Goal: Check status: Check status

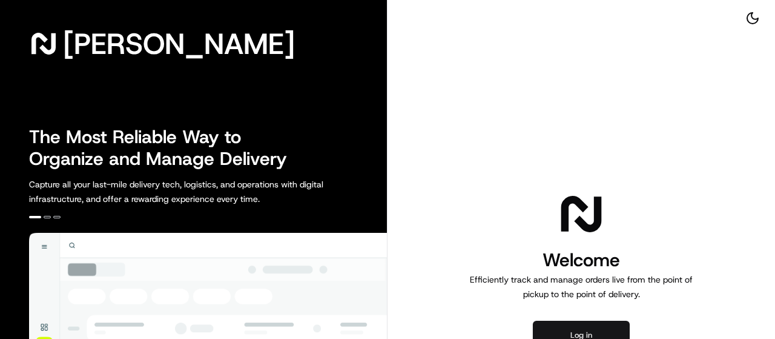
click at [592, 325] on button "Log in" at bounding box center [581, 334] width 97 height 29
